Goal: Transaction & Acquisition: Purchase product/service

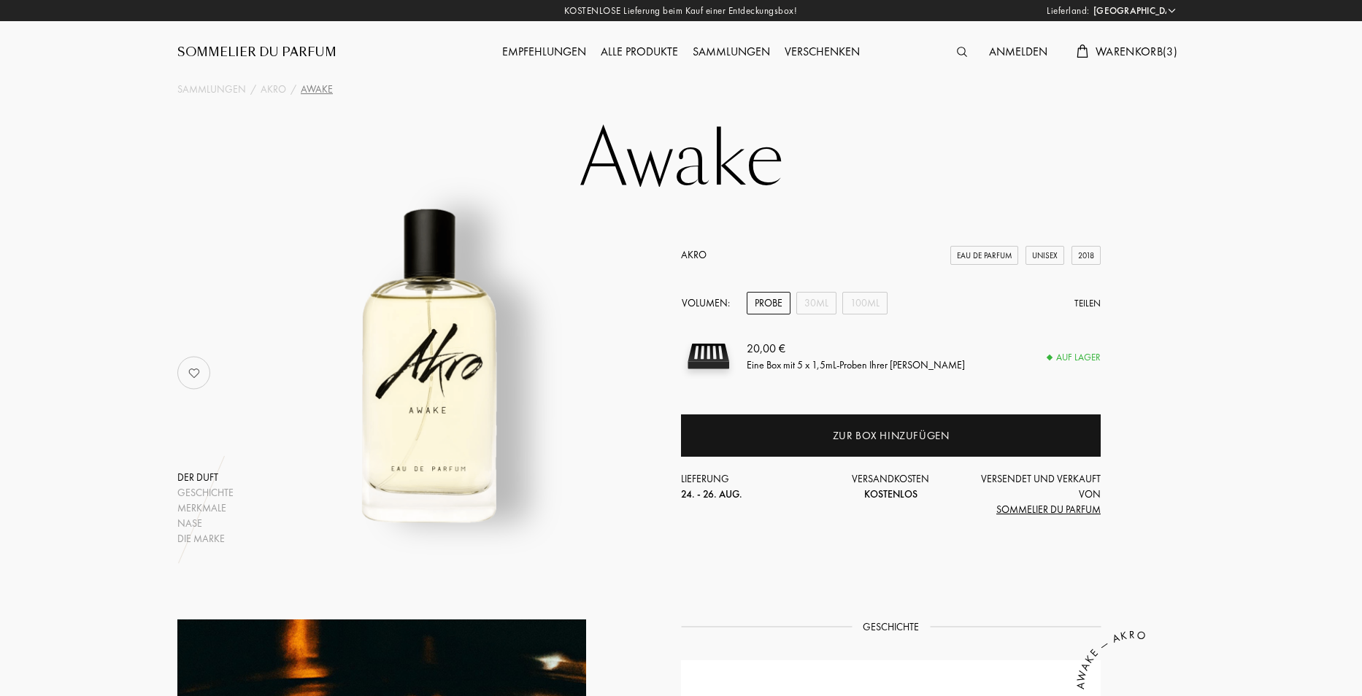
select select "DE"
click at [1143, 50] on span "Warenkorb ( 3 )" at bounding box center [1134, 51] width 82 height 15
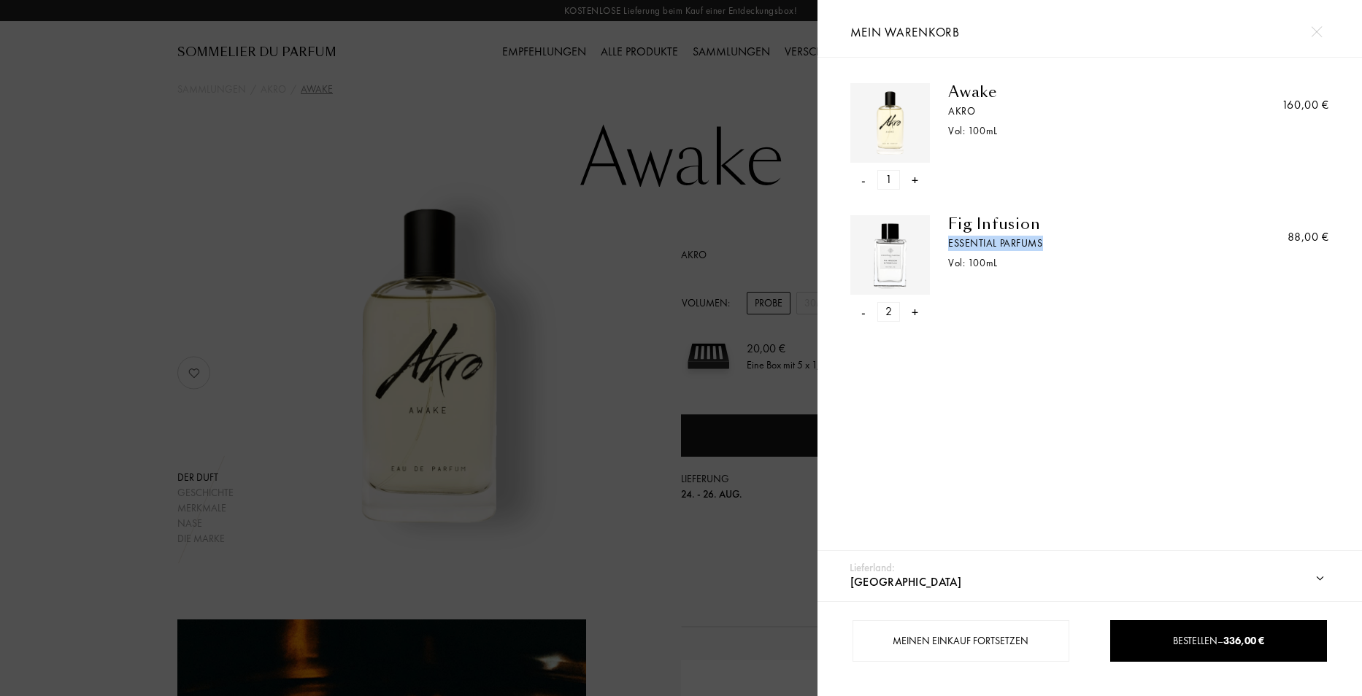
drag, startPoint x: 1046, startPoint y: 243, endPoint x: 949, endPoint y: 242, distance: 96.3
copy div "Essential Parfums"
click at [1073, 171] on div "Awake Akro Vol: 100 mL" at bounding box center [1069, 136] width 279 height 107
drag, startPoint x: 950, startPoint y: 217, endPoint x: 1042, endPoint y: 223, distance: 92.1
copy div "Fig Infusion"
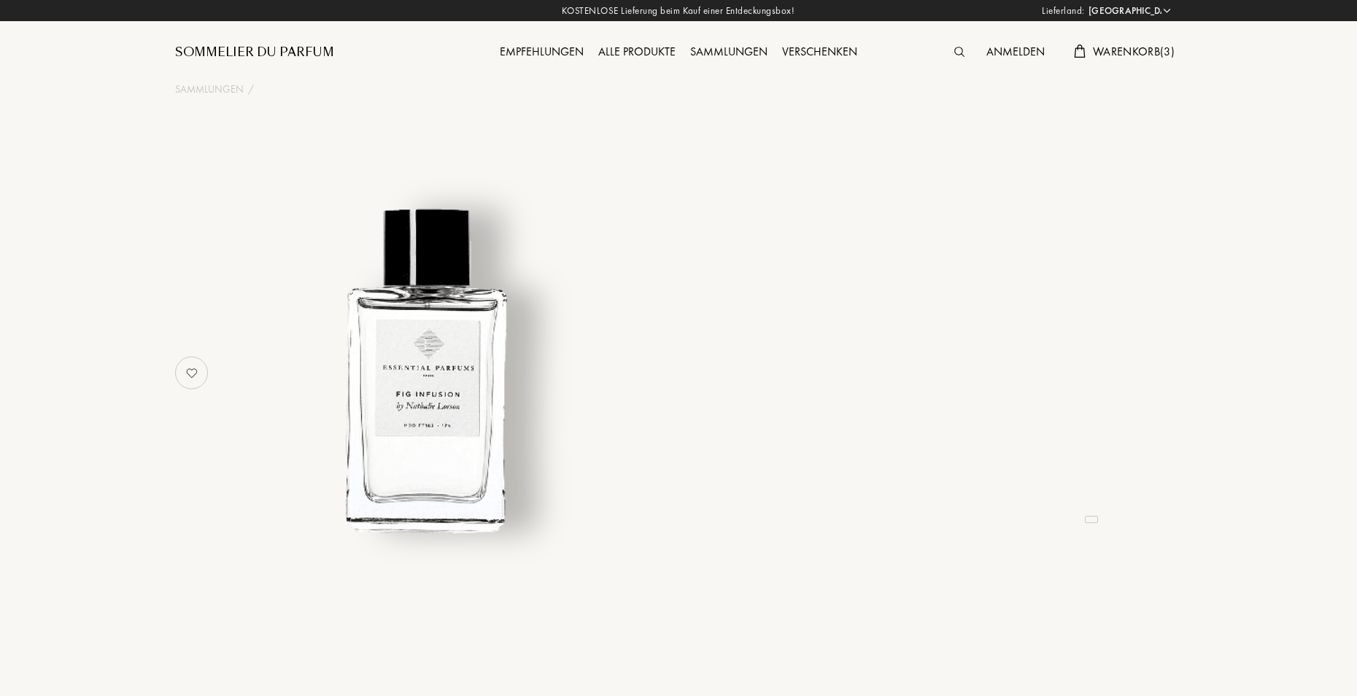
select select "DE"
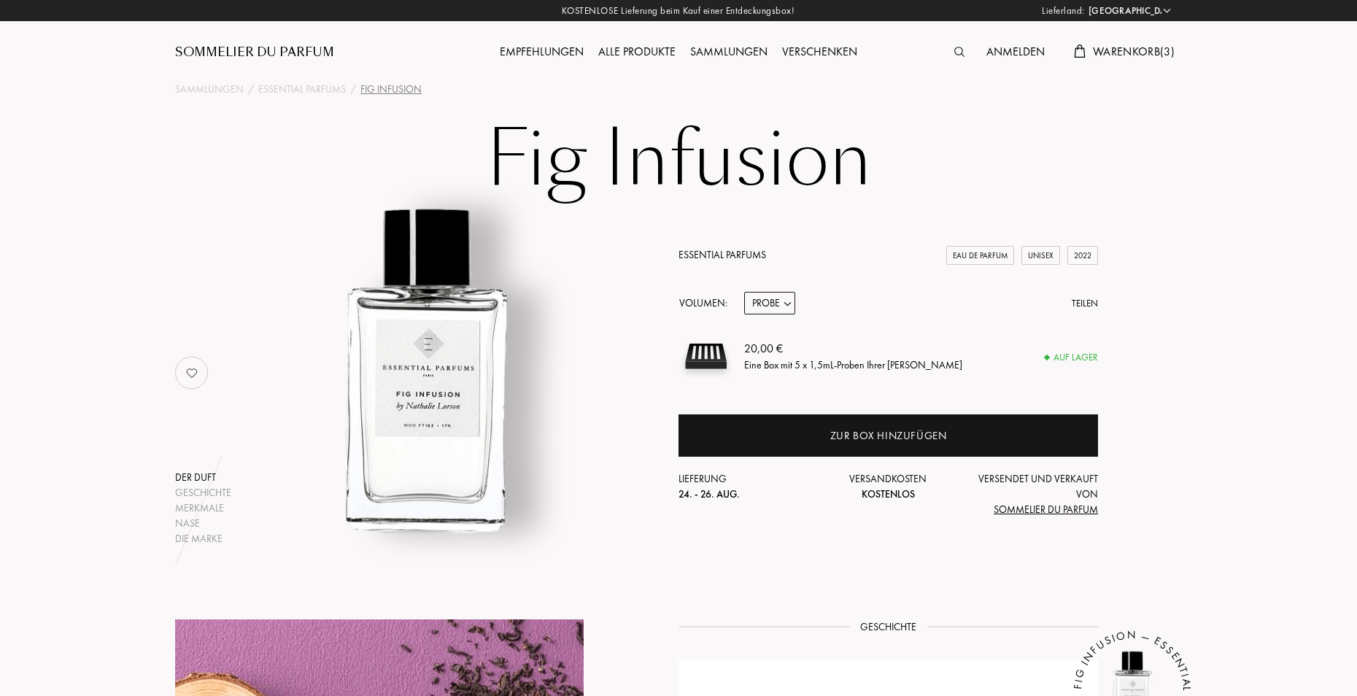
click at [1158, 54] on span "Warenkorb ( 3 )" at bounding box center [1134, 51] width 82 height 15
click at [1143, 50] on span "Warenkorb ( 3 )" at bounding box center [1136, 51] width 82 height 15
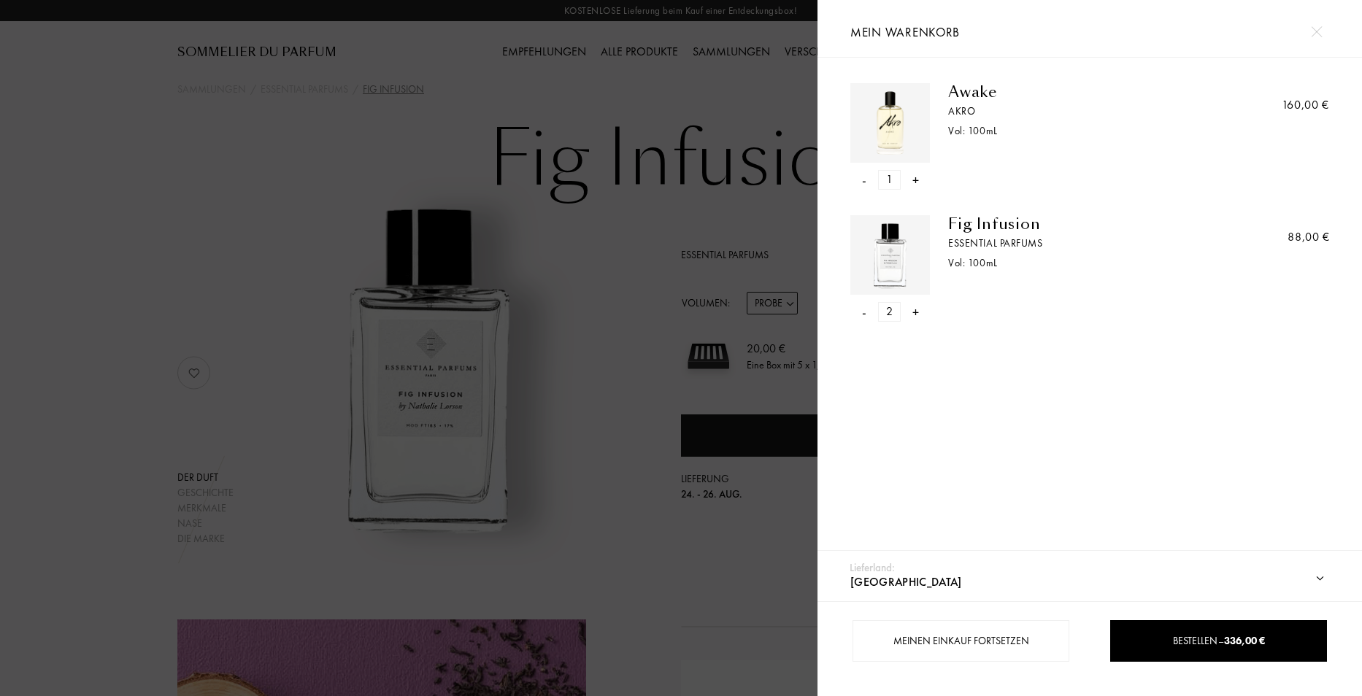
click at [185, 339] on div at bounding box center [408, 348] width 817 height 696
